Goal: Task Accomplishment & Management: Contribute content

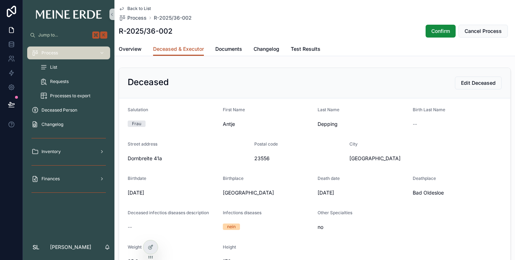
scroll to position [239, 0]
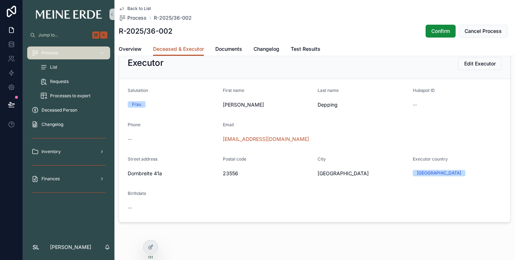
click at [56, 65] on span "List" at bounding box center [53, 67] width 7 height 6
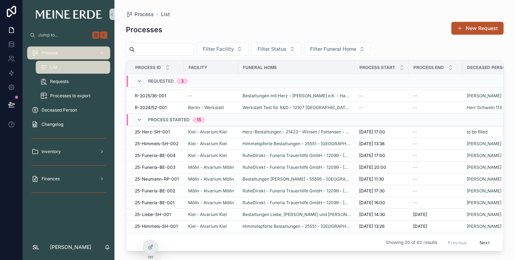
scroll to position [11, 0]
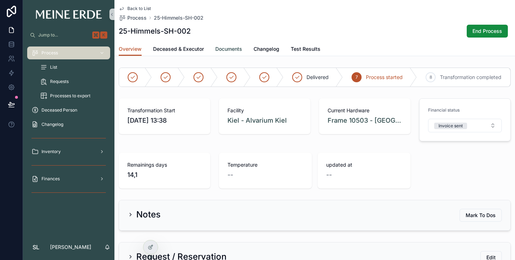
click at [224, 49] on span "Documents" at bounding box center [228, 48] width 27 height 7
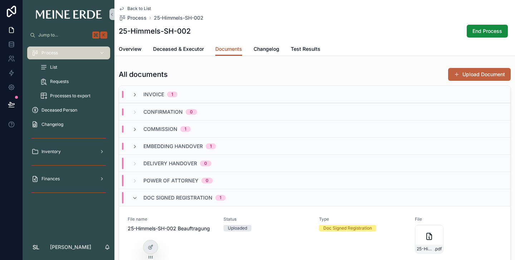
click at [493, 77] on button "Upload Document" at bounding box center [479, 74] width 63 height 13
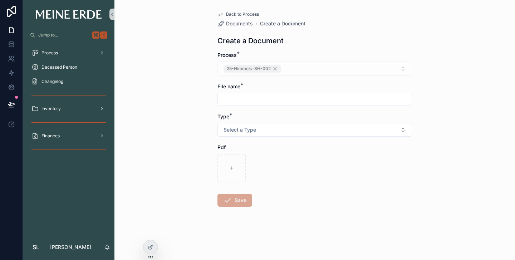
click at [325, 102] on input "scrollable content" at bounding box center [315, 99] width 194 height 10
click at [271, 100] on input "**********" at bounding box center [315, 99] width 194 height 10
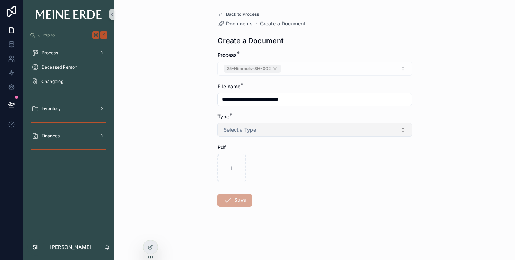
type input "**********"
click at [226, 126] on span "Select a Type" at bounding box center [239, 129] width 33 height 7
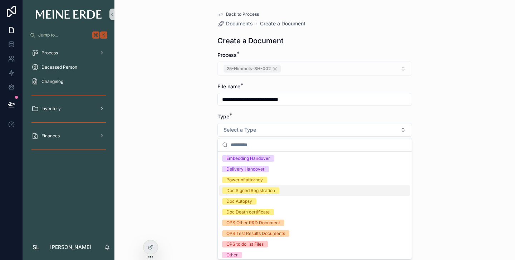
scroll to position [3, 0]
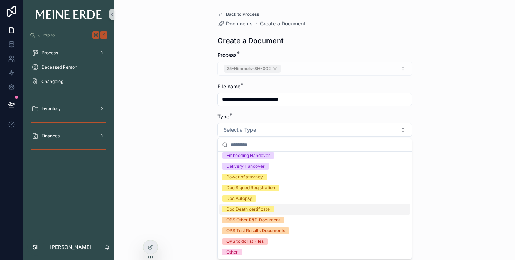
click at [241, 210] on div "Doc Death certificate" at bounding box center [247, 209] width 43 height 6
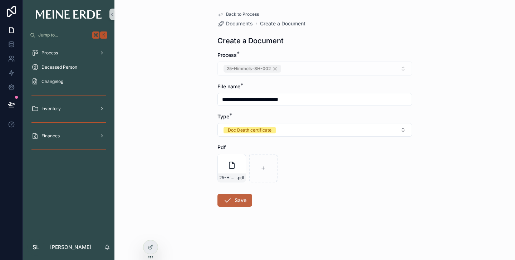
click at [224, 199] on icon "scrollable content" at bounding box center [227, 200] width 9 height 9
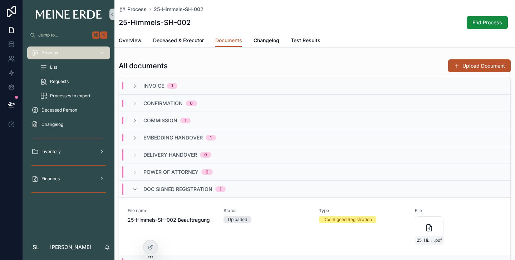
click at [54, 54] on span "Process" at bounding box center [49, 53] width 16 height 6
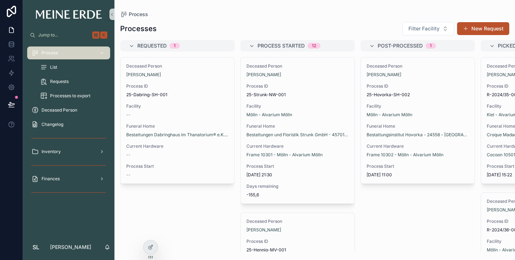
click at [65, 65] on div "List" at bounding box center [73, 66] width 66 height 11
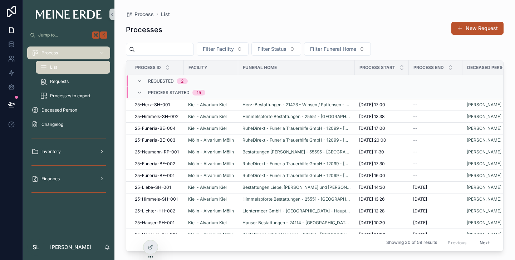
scroll to position [33, 0]
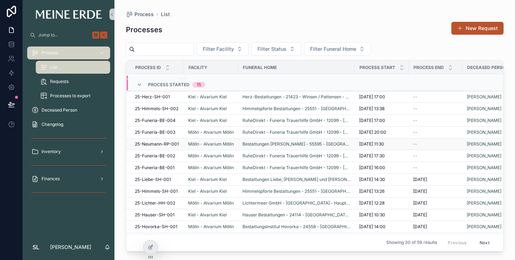
click at [149, 144] on span "25-Neumann-RP-001" at bounding box center [157, 144] width 44 height 6
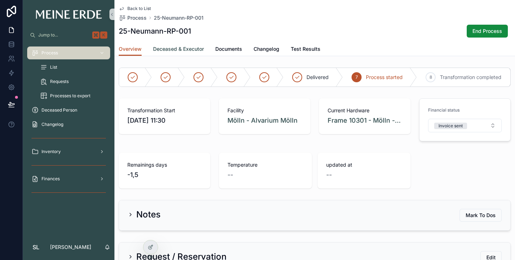
click at [179, 49] on span "Deceased & Executor" at bounding box center [178, 48] width 51 height 7
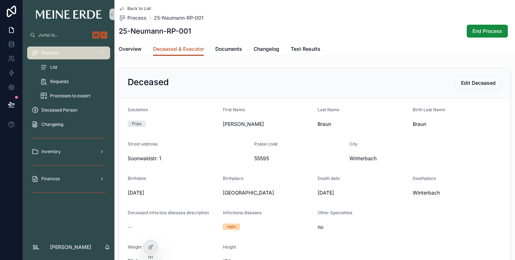
click at [59, 68] on div "List" at bounding box center [73, 66] width 66 height 11
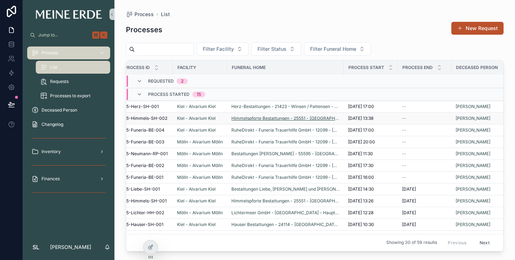
scroll to position [23, 0]
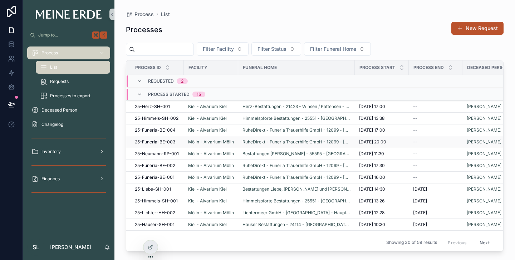
click at [150, 142] on span "25-Funeria-BE-003" at bounding box center [155, 142] width 40 height 6
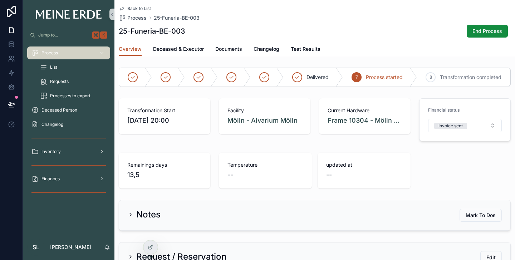
click at [56, 65] on span "List" at bounding box center [53, 67] width 7 height 6
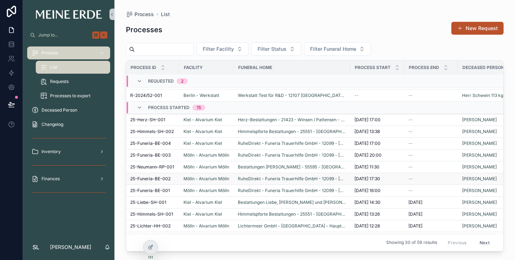
scroll to position [10, 3]
click at [152, 192] on span "25-Funeria-BE-001" at bounding box center [152, 191] width 40 height 6
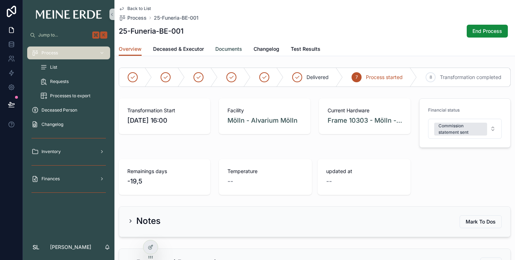
click at [227, 50] on span "Documents" at bounding box center [228, 48] width 27 height 7
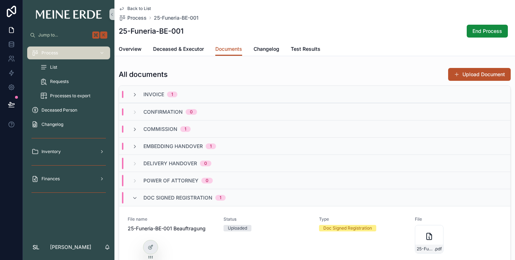
click at [55, 65] on span "List" at bounding box center [53, 67] width 7 height 6
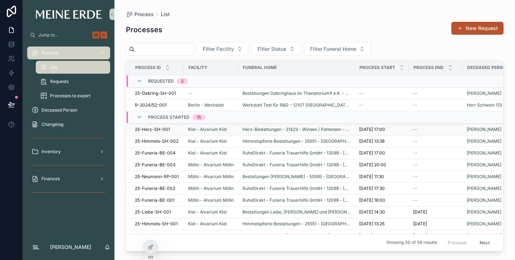
click at [150, 129] on span "25-Herz-SH-001" at bounding box center [152, 130] width 35 height 6
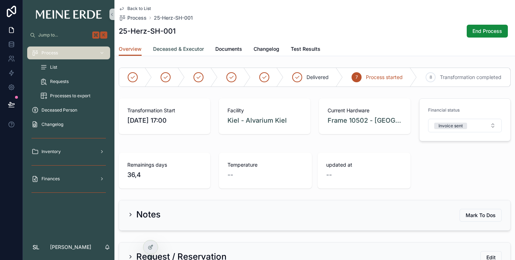
click at [180, 49] on span "Deceased & Executor" at bounding box center [178, 48] width 51 height 7
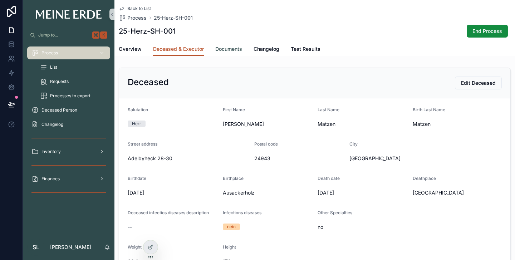
click at [231, 49] on span "Documents" at bounding box center [228, 48] width 27 height 7
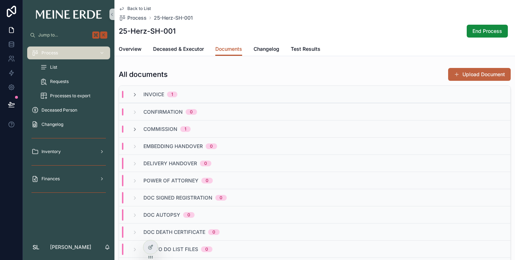
click at [487, 76] on button "Upload Document" at bounding box center [479, 74] width 63 height 13
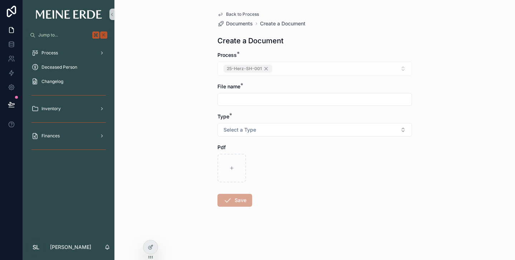
click at [286, 97] on input "scrollable content" at bounding box center [315, 99] width 194 height 10
type input "**********"
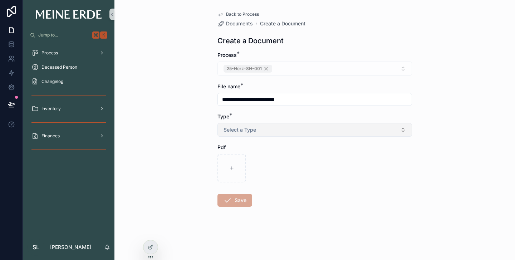
click at [245, 130] on span "Select a Type" at bounding box center [239, 129] width 33 height 7
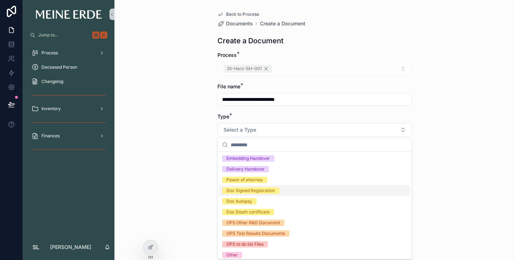
click at [260, 191] on div "Doc Signed Registration" at bounding box center [250, 190] width 49 height 6
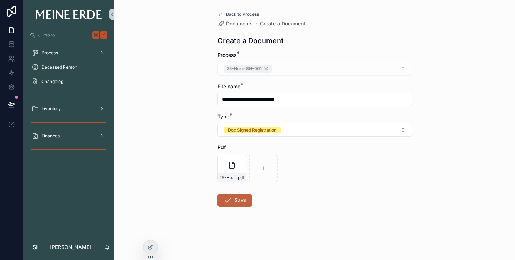
click at [238, 202] on button "Save" at bounding box center [234, 200] width 35 height 13
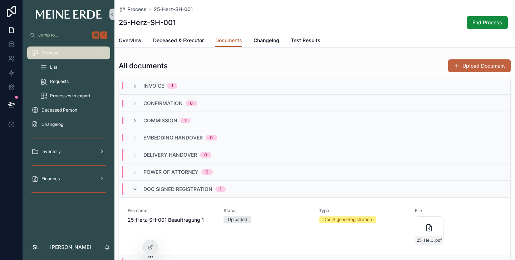
click at [476, 64] on button "Upload Document" at bounding box center [479, 65] width 63 height 13
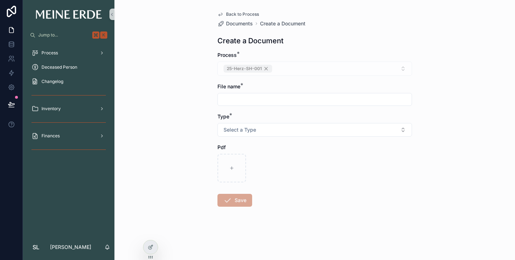
click at [275, 98] on input "scrollable content" at bounding box center [315, 99] width 194 height 10
type input "**********"
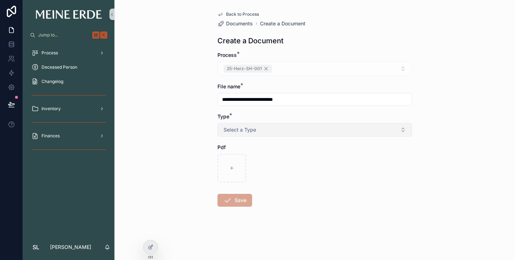
click at [251, 131] on span "Select a Type" at bounding box center [239, 129] width 33 height 7
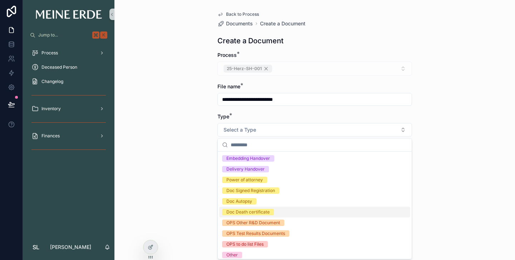
click at [246, 210] on div "Doc Death certificate" at bounding box center [247, 212] width 43 height 6
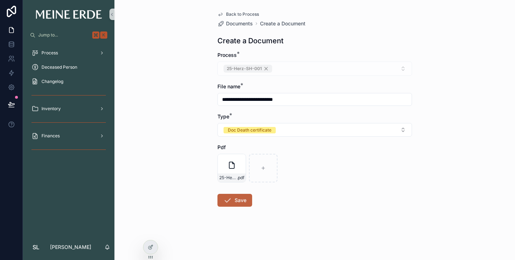
click at [231, 202] on icon "scrollable content" at bounding box center [227, 200] width 9 height 9
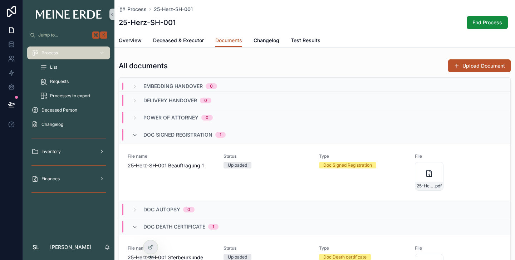
scroll to position [35, 0]
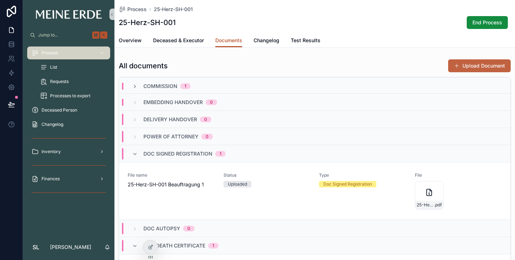
click at [494, 64] on button "Upload Document" at bounding box center [479, 65] width 63 height 13
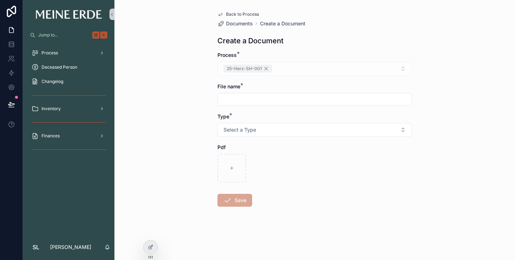
click at [275, 102] on input "scrollable content" at bounding box center [315, 99] width 194 height 10
type input "**********"
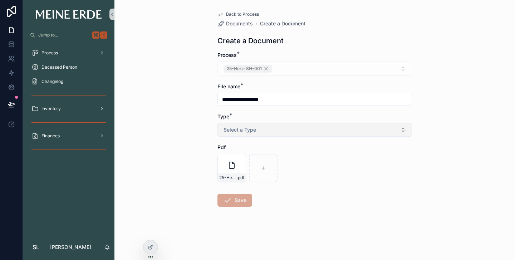
click at [236, 130] on span "Select a Type" at bounding box center [239, 129] width 33 height 7
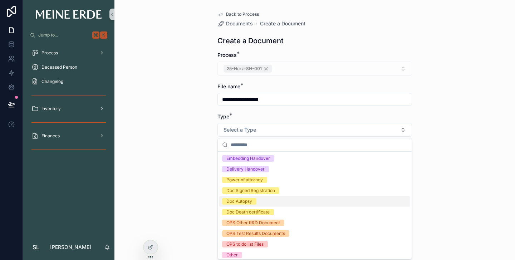
click at [245, 200] on div "Doc Autopsy" at bounding box center [239, 201] width 26 height 6
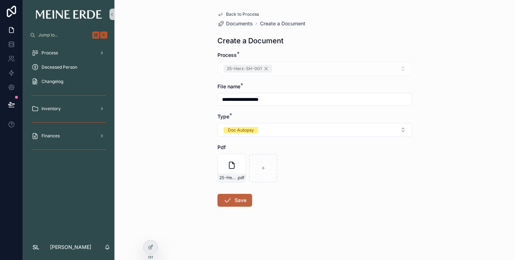
click at [229, 198] on icon "scrollable content" at bounding box center [227, 200] width 9 height 9
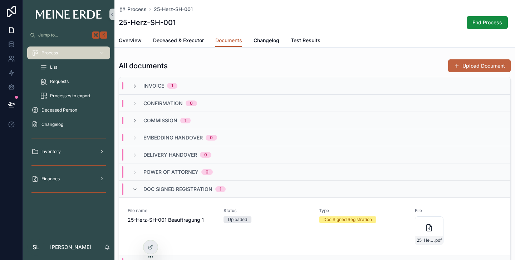
click at [470, 68] on button "Upload Document" at bounding box center [479, 65] width 63 height 13
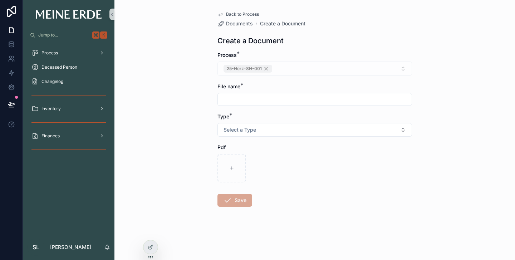
click at [382, 95] on input "scrollable content" at bounding box center [315, 99] width 194 height 10
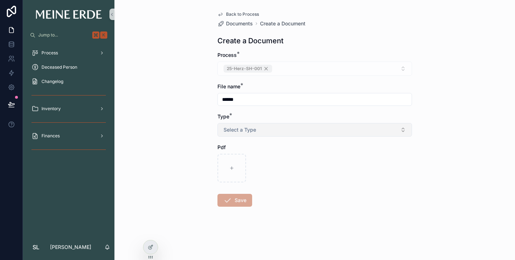
type input "**********"
click at [262, 129] on button "Select a Type" at bounding box center [314, 130] width 194 height 14
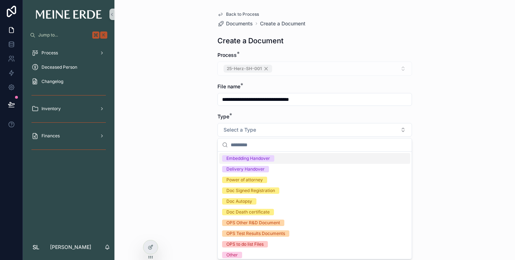
click at [252, 159] on div "Embedding Handover" at bounding box center [248, 158] width 44 height 6
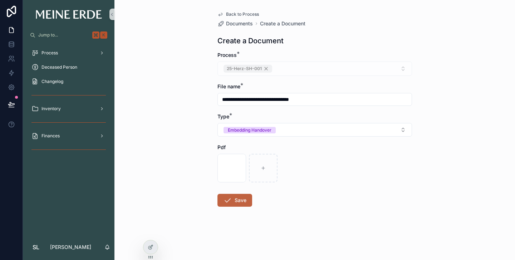
click at [228, 202] on icon "scrollable content" at bounding box center [227, 200] width 9 height 9
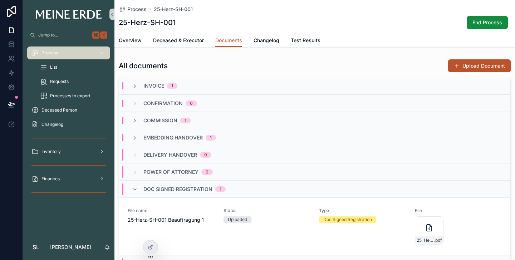
click at [55, 50] on span "Process" at bounding box center [49, 53] width 16 height 6
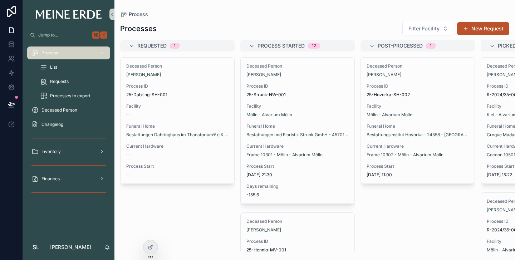
click at [54, 66] on span "List" at bounding box center [53, 67] width 7 height 6
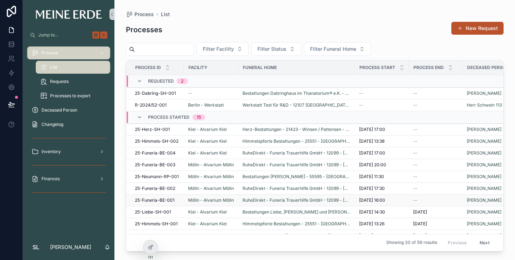
click at [149, 199] on span "25-Funeria-BE-001" at bounding box center [155, 200] width 40 height 6
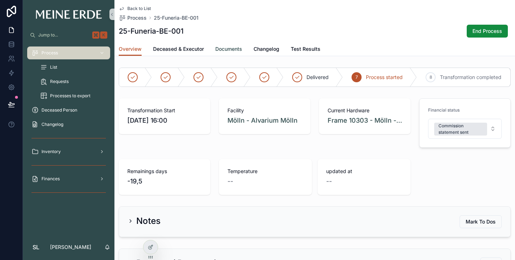
click at [228, 50] on span "Documents" at bounding box center [228, 48] width 27 height 7
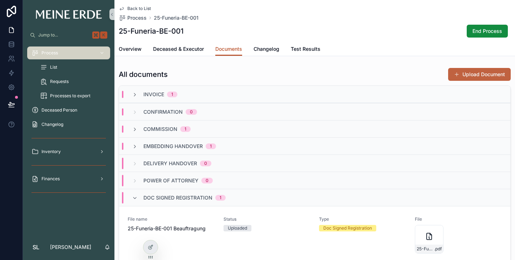
click at [471, 75] on button "Upload Document" at bounding box center [479, 74] width 63 height 13
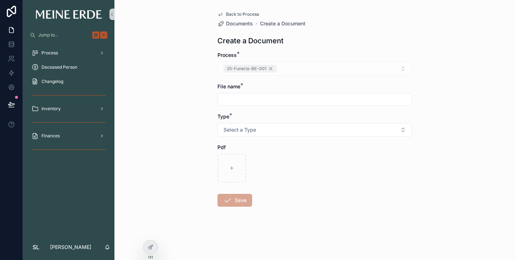
click at [262, 103] on input "scrollable content" at bounding box center [315, 99] width 194 height 10
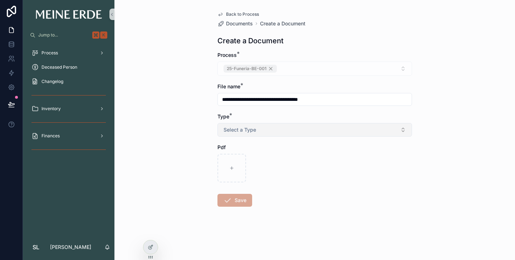
type input "**********"
click at [243, 128] on span "Select a Type" at bounding box center [239, 129] width 33 height 7
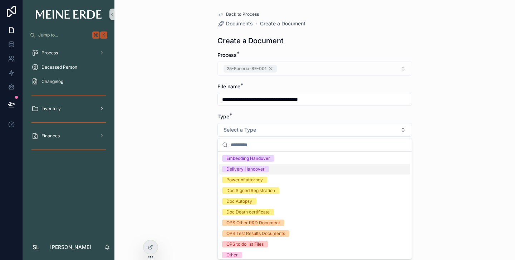
click at [249, 172] on div "Delivery Handover" at bounding box center [245, 169] width 38 height 6
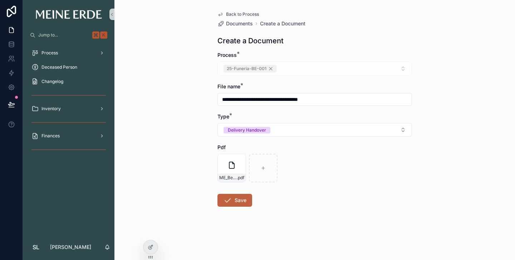
click at [230, 202] on icon "scrollable content" at bounding box center [227, 200] width 9 height 9
